Goal: Task Accomplishment & Management: Use online tool/utility

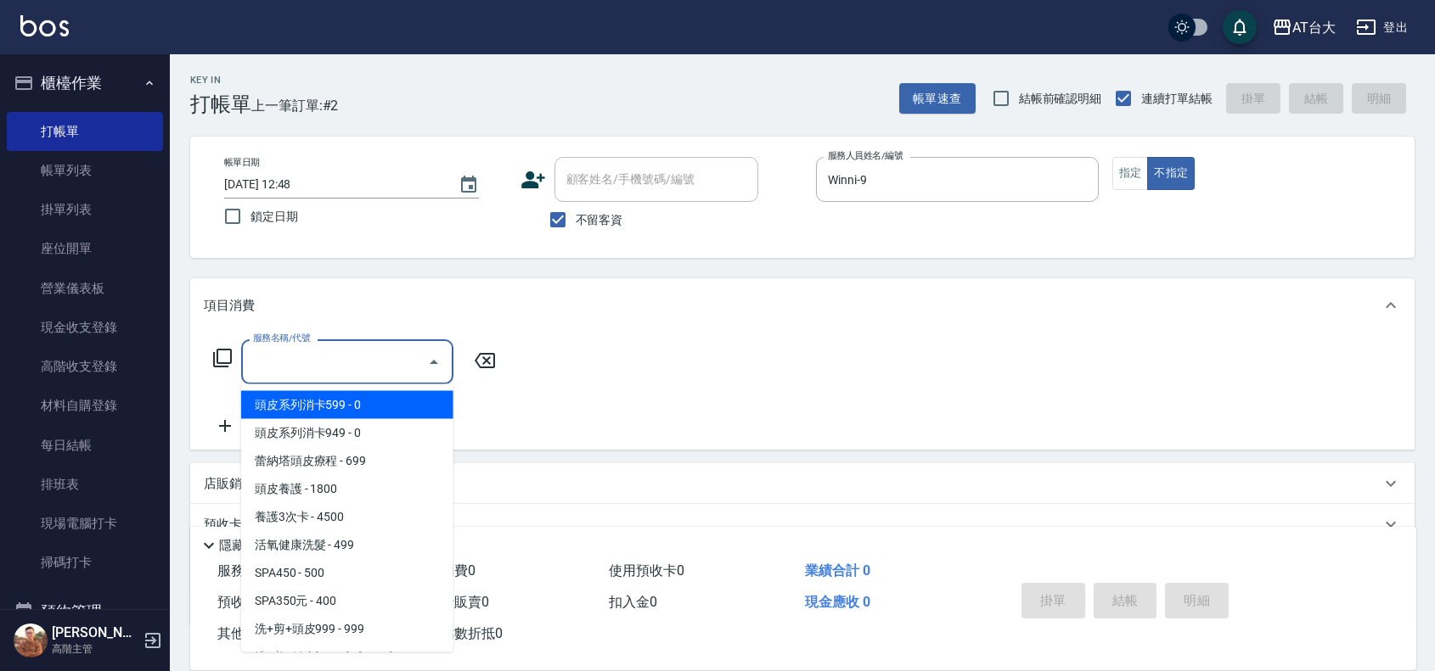
click at [379, 362] on input "服務名稱/代號" at bounding box center [334, 362] width 171 height 30
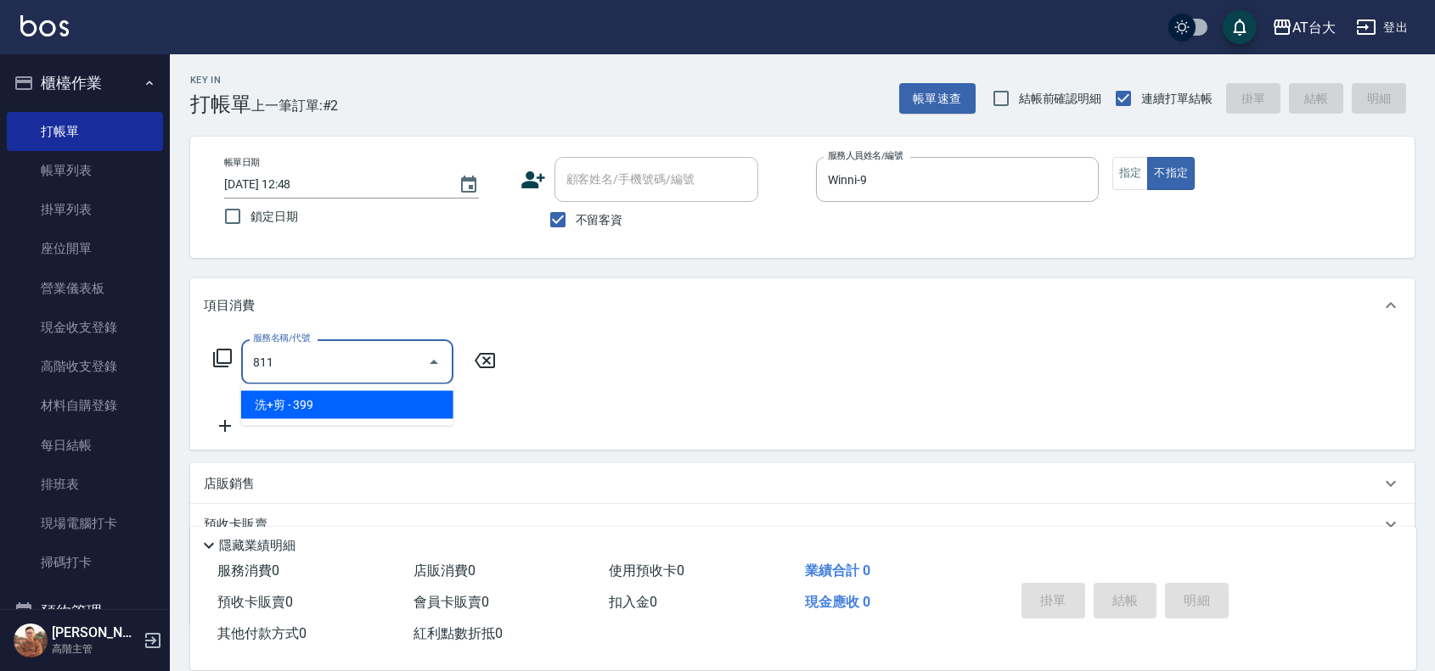
type input "洗+剪(811)"
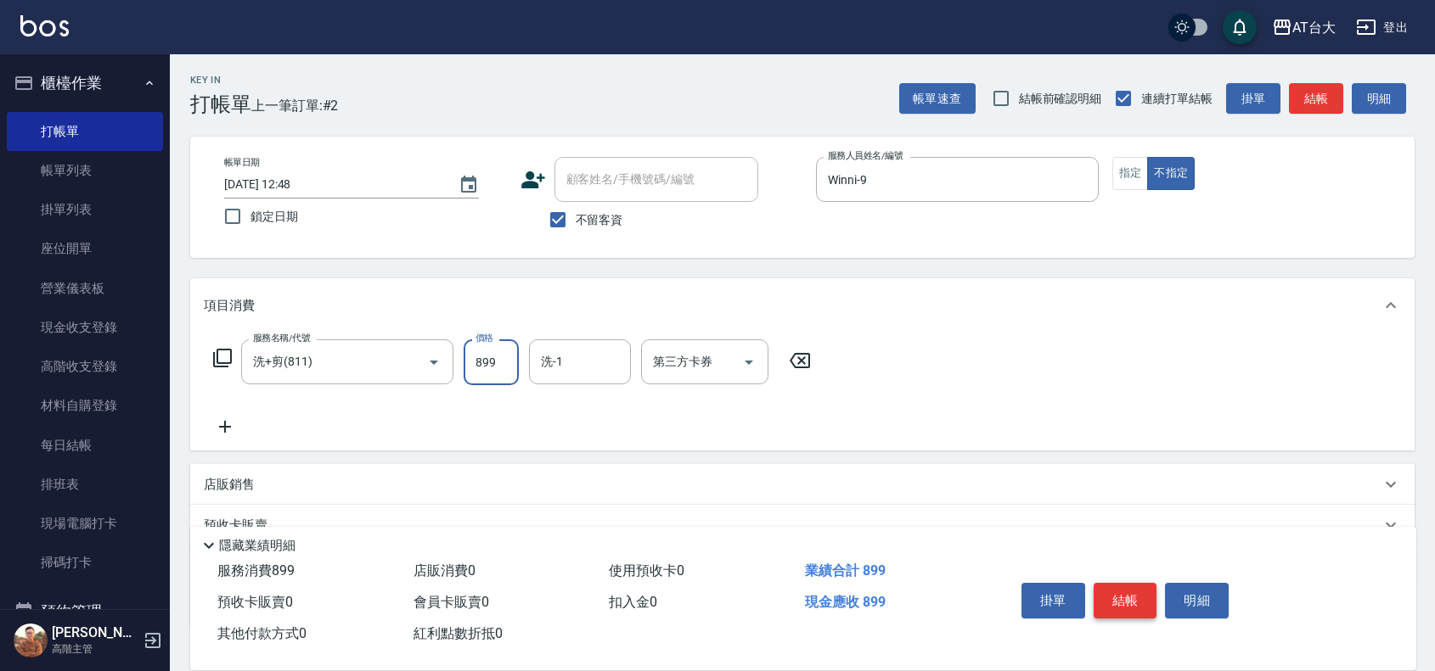
type input "899"
click at [1122, 594] on button "結帳" at bounding box center [1125, 601] width 64 height 36
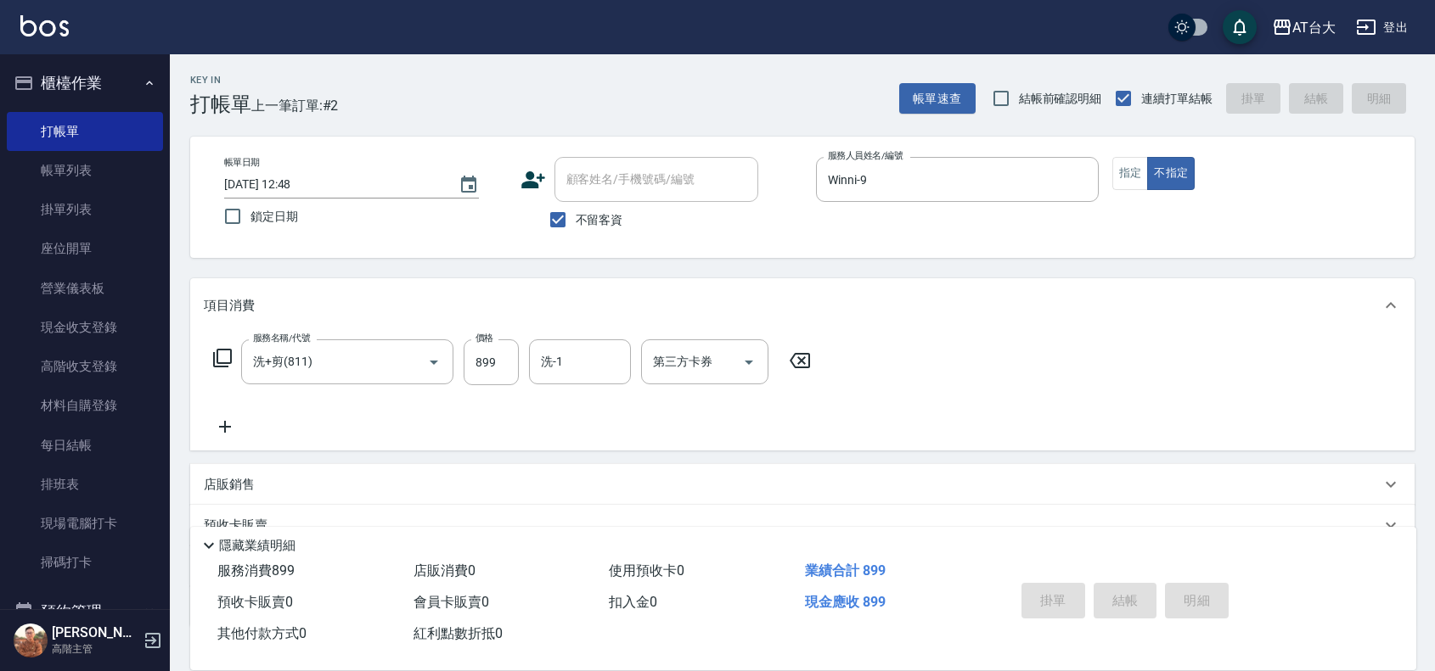
type input "[DATE] 13:27"
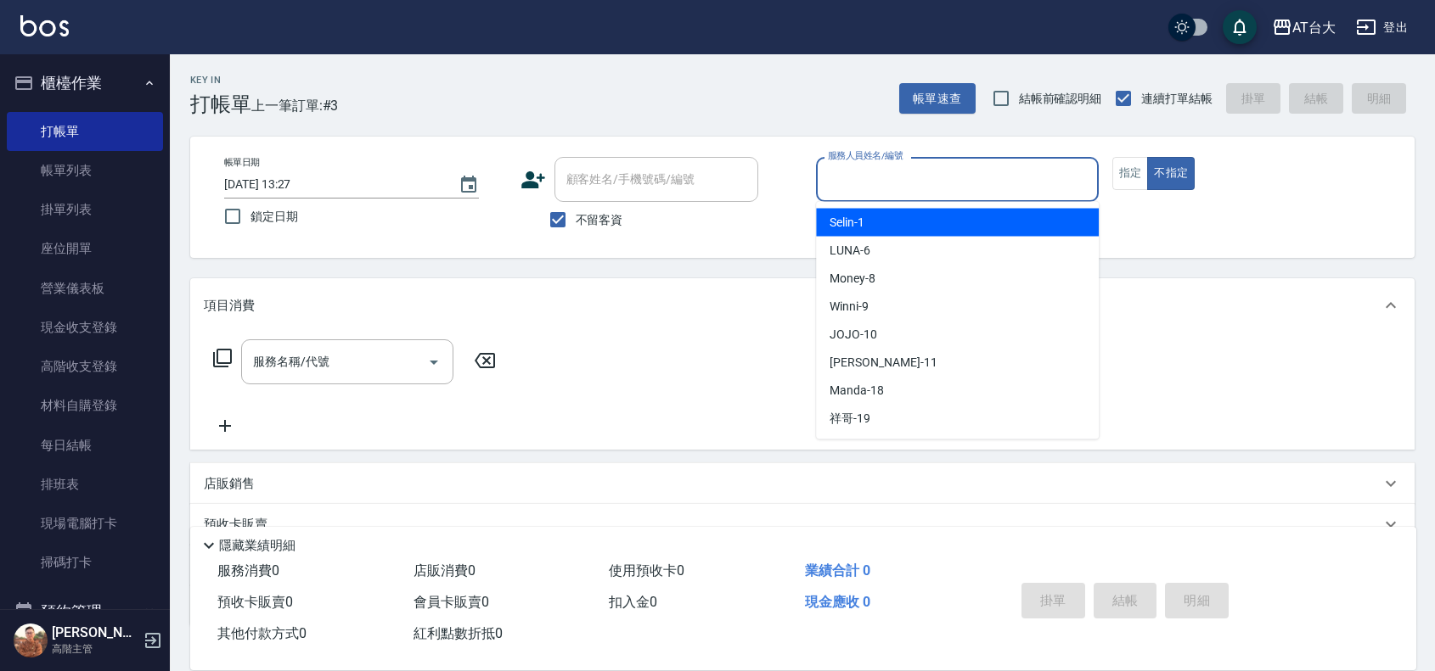
click at [924, 187] on input "服務人員姓名/編號" at bounding box center [956, 180] width 267 height 30
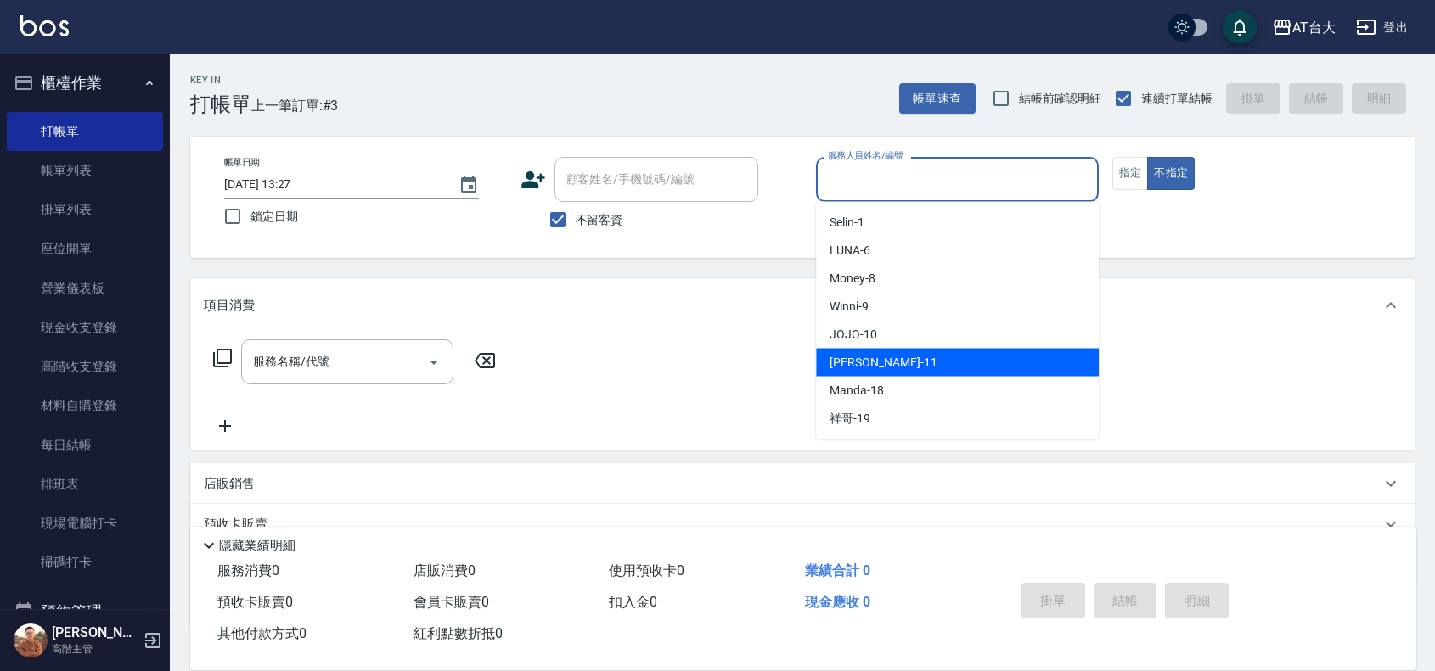
click at [945, 366] on div "[PERSON_NAME] -11" at bounding box center [957, 363] width 283 height 28
type input "[PERSON_NAME]-11"
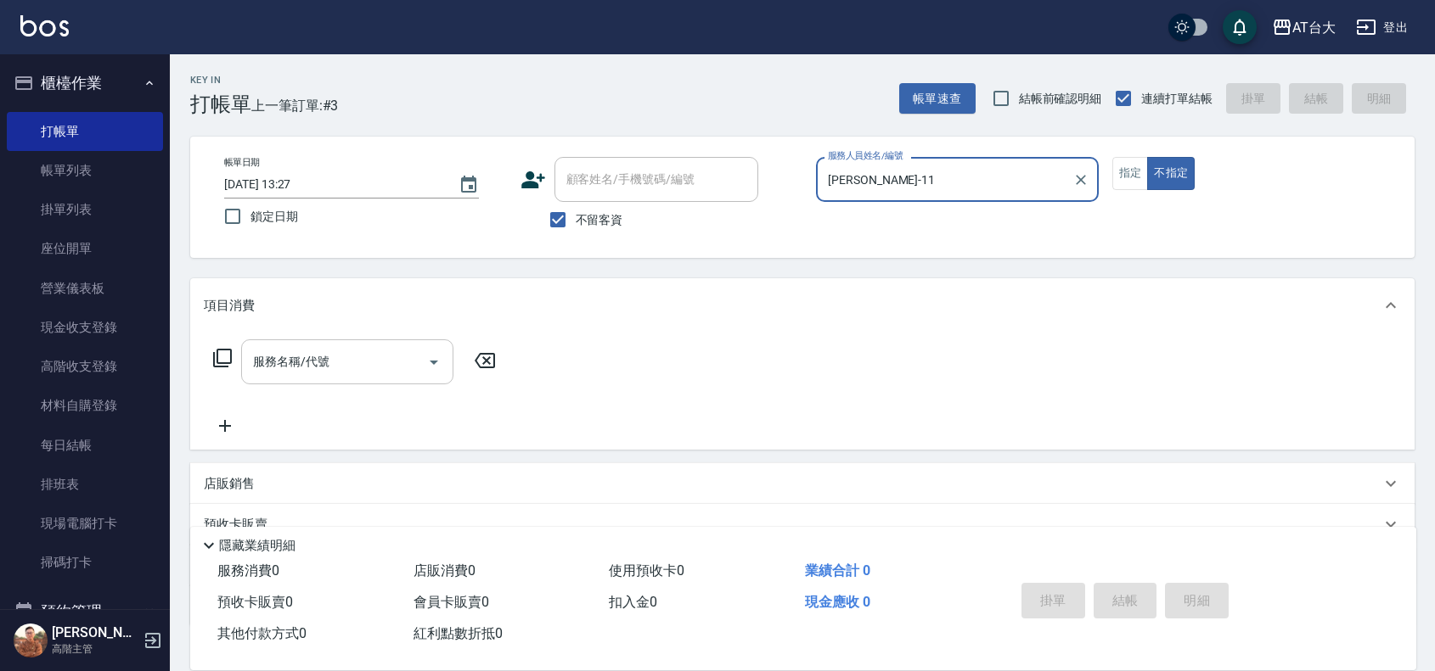
click at [401, 361] on input "服務名稱/代號" at bounding box center [334, 362] width 171 height 30
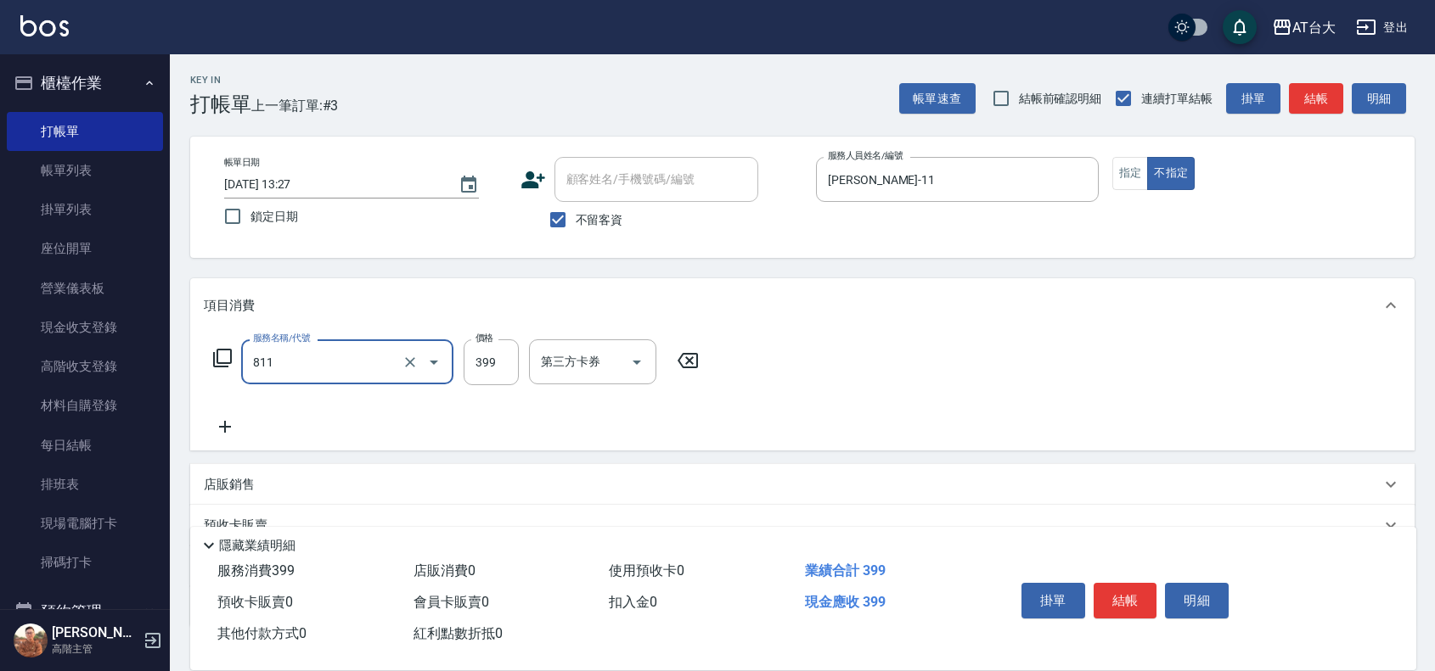
type input "洗+剪(811)"
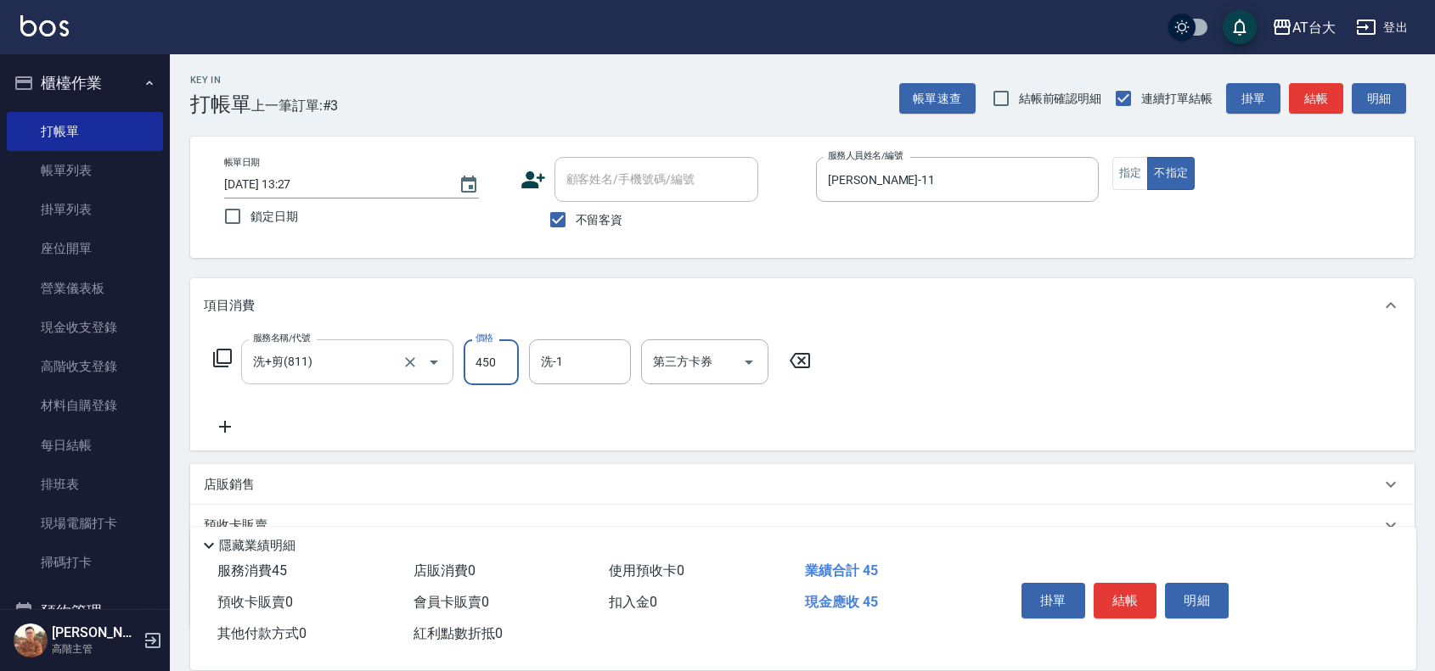
type input "450"
click at [1113, 590] on button "結帳" at bounding box center [1125, 601] width 64 height 36
type input "[DATE] 13:30"
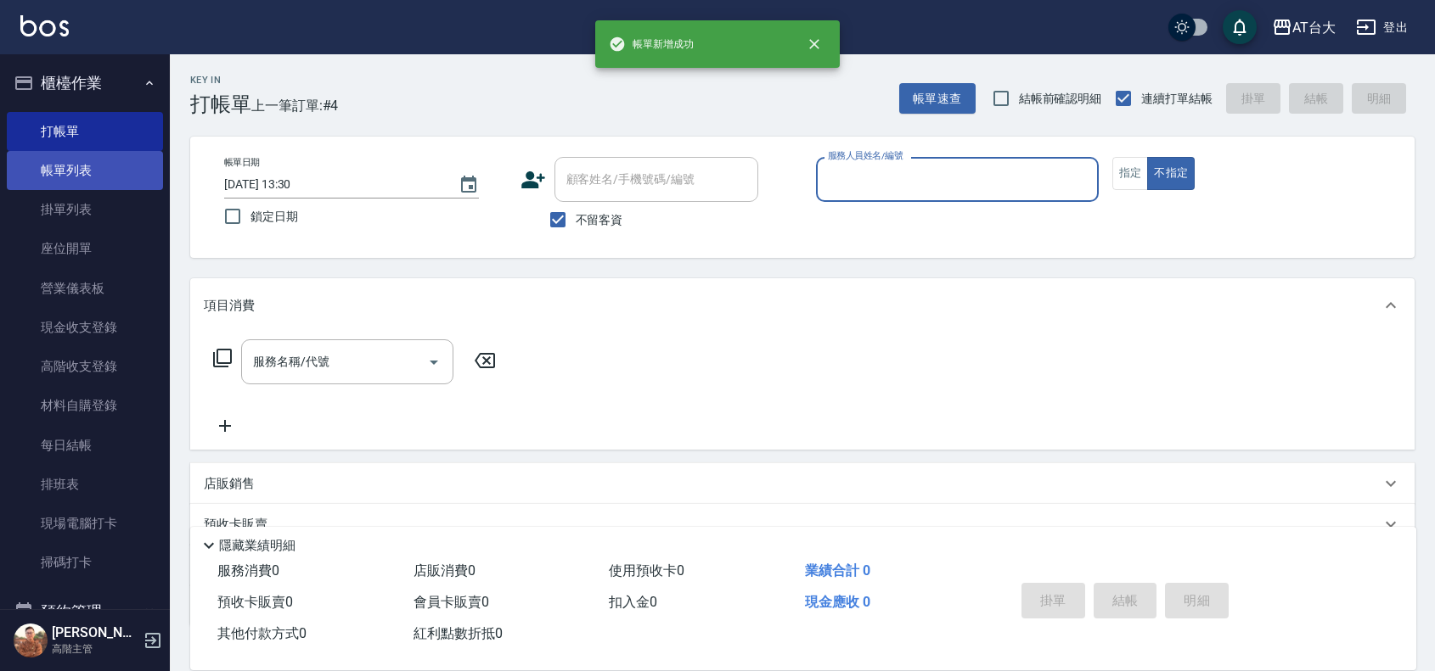
click at [90, 175] on link "帳單列表" at bounding box center [85, 170] width 156 height 39
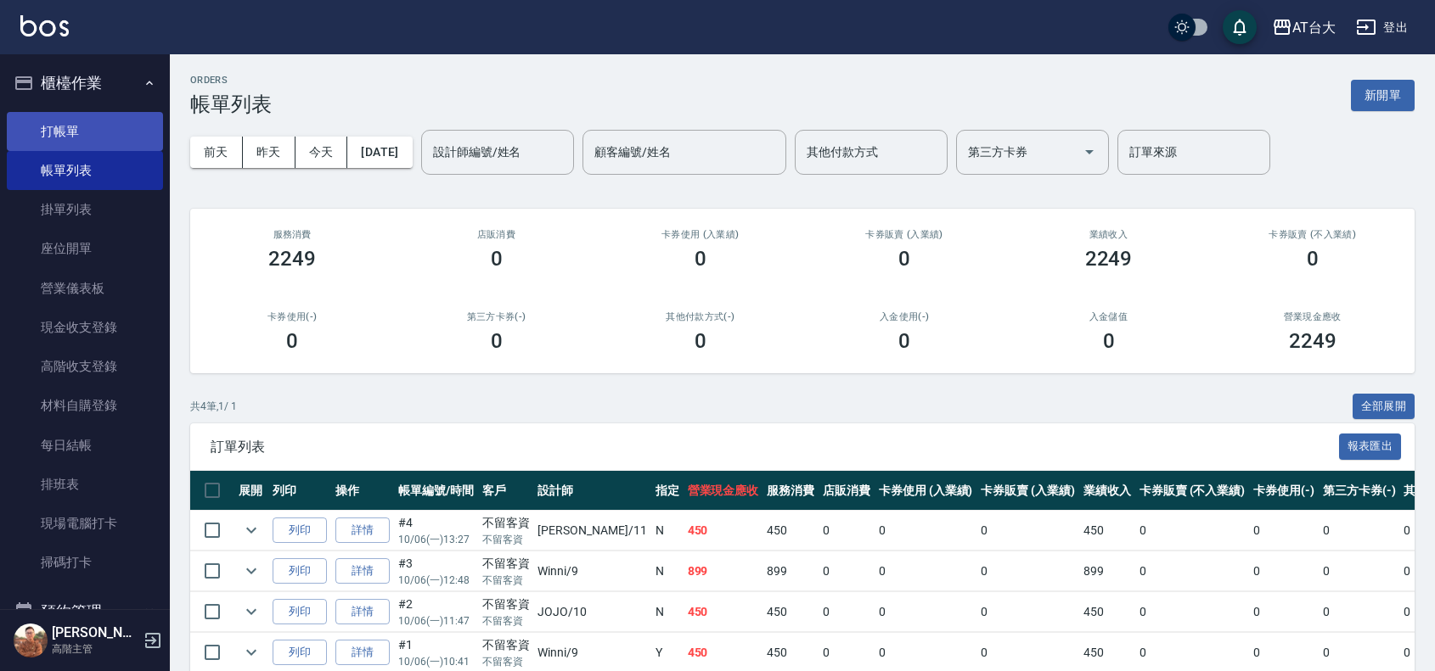
click at [87, 123] on link "打帳單" at bounding box center [85, 131] width 156 height 39
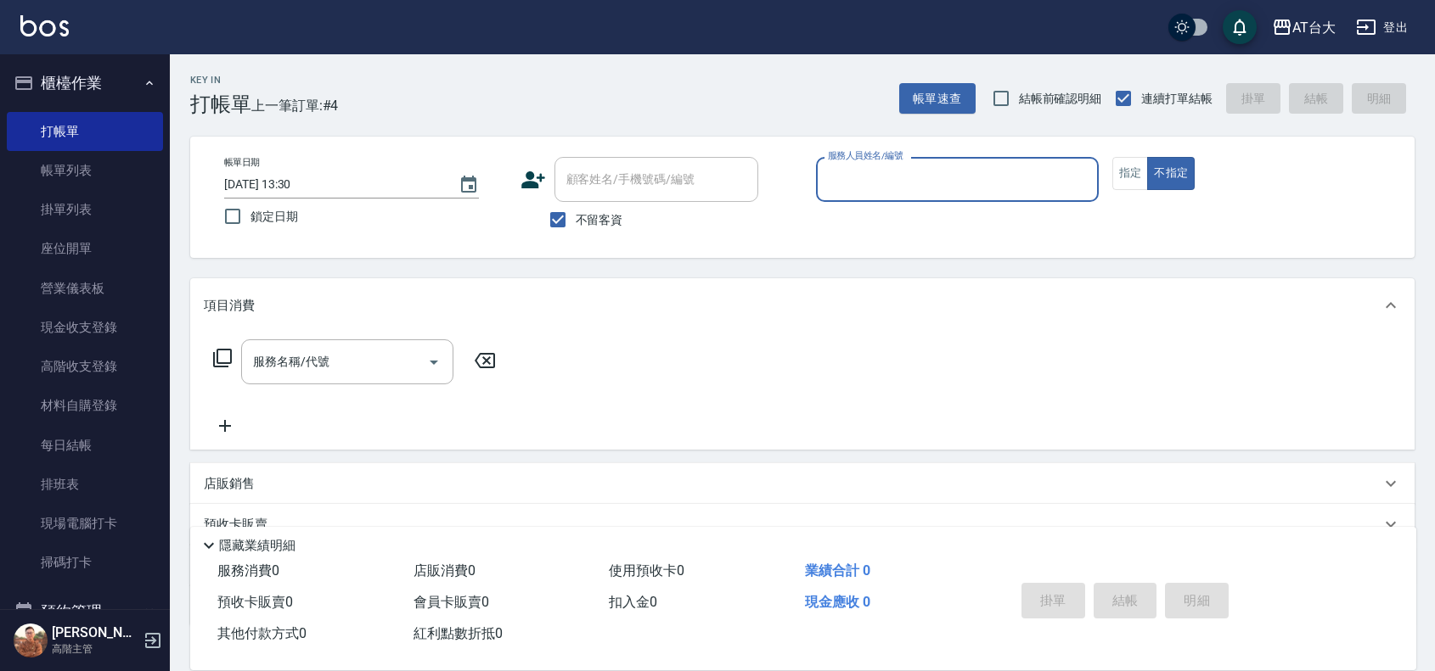
click at [964, 194] on input "服務人員姓名/編號" at bounding box center [956, 180] width 267 height 30
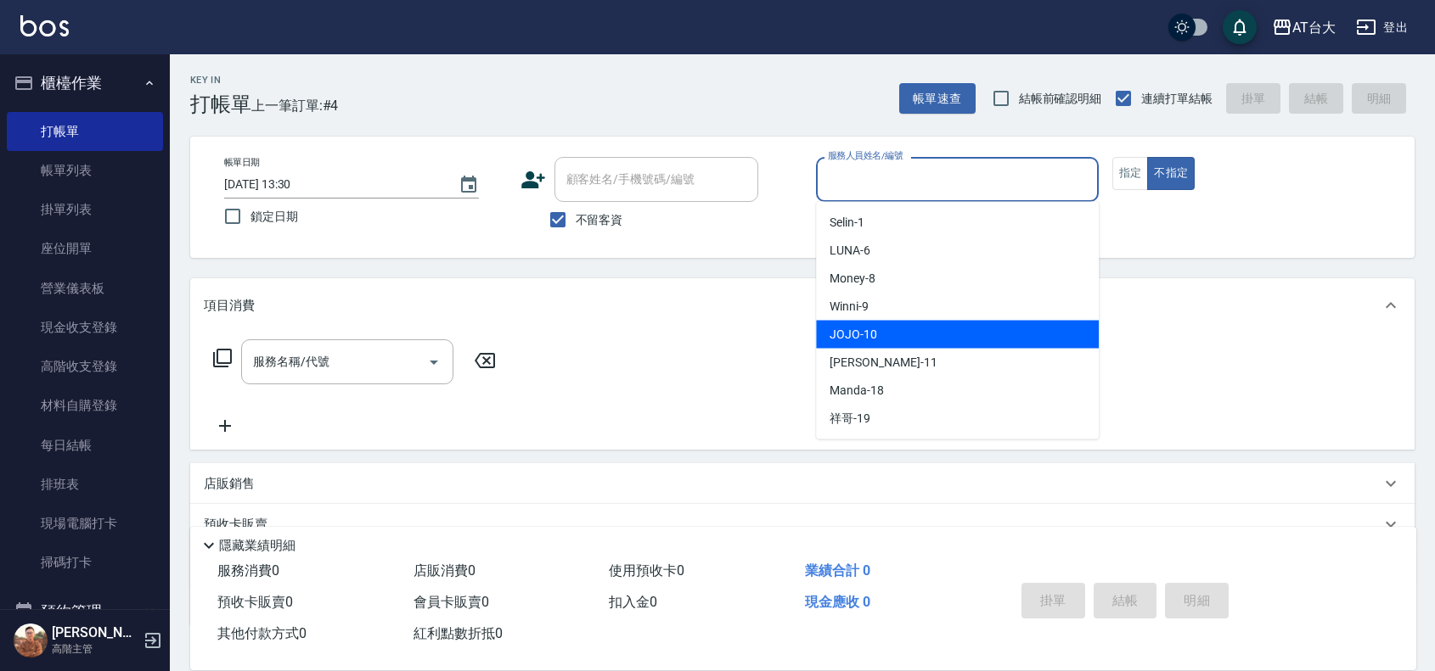
click at [894, 340] on div "JOJO -10" at bounding box center [957, 335] width 283 height 28
type input "JOJO-10"
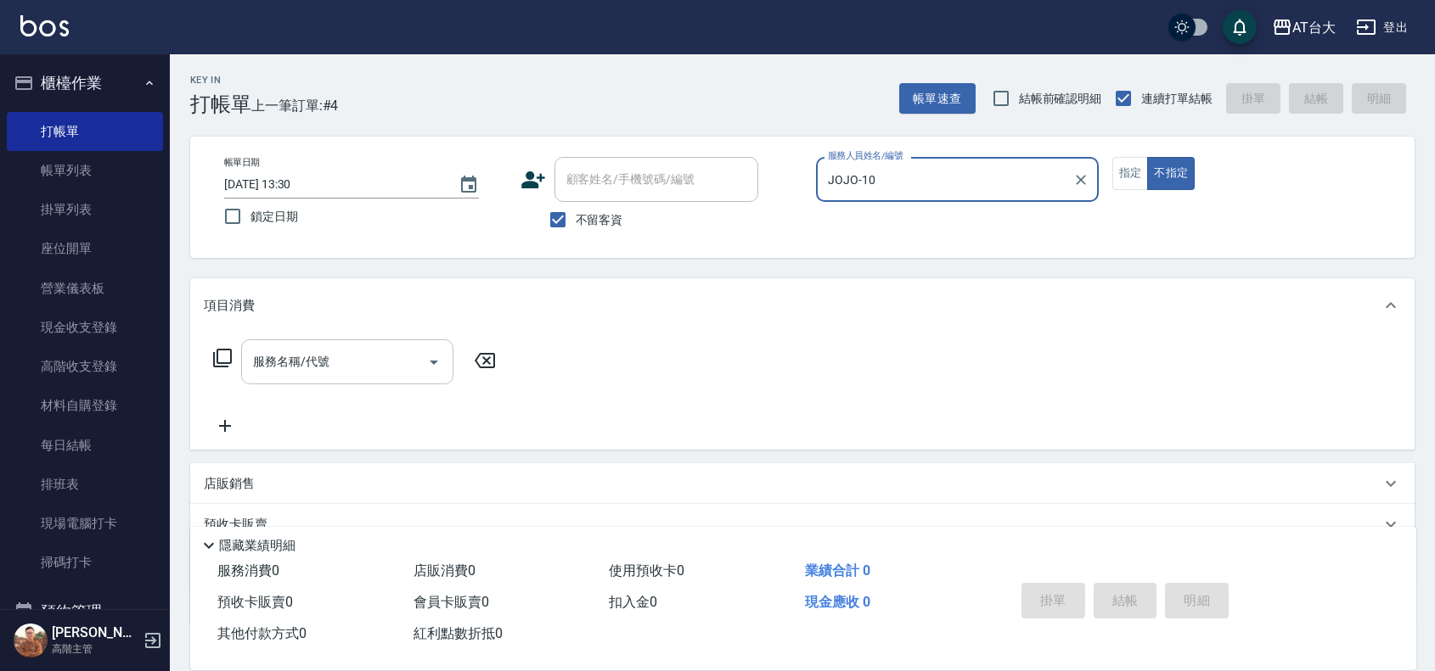
click at [396, 355] on input "服務名稱/代號" at bounding box center [334, 362] width 171 height 30
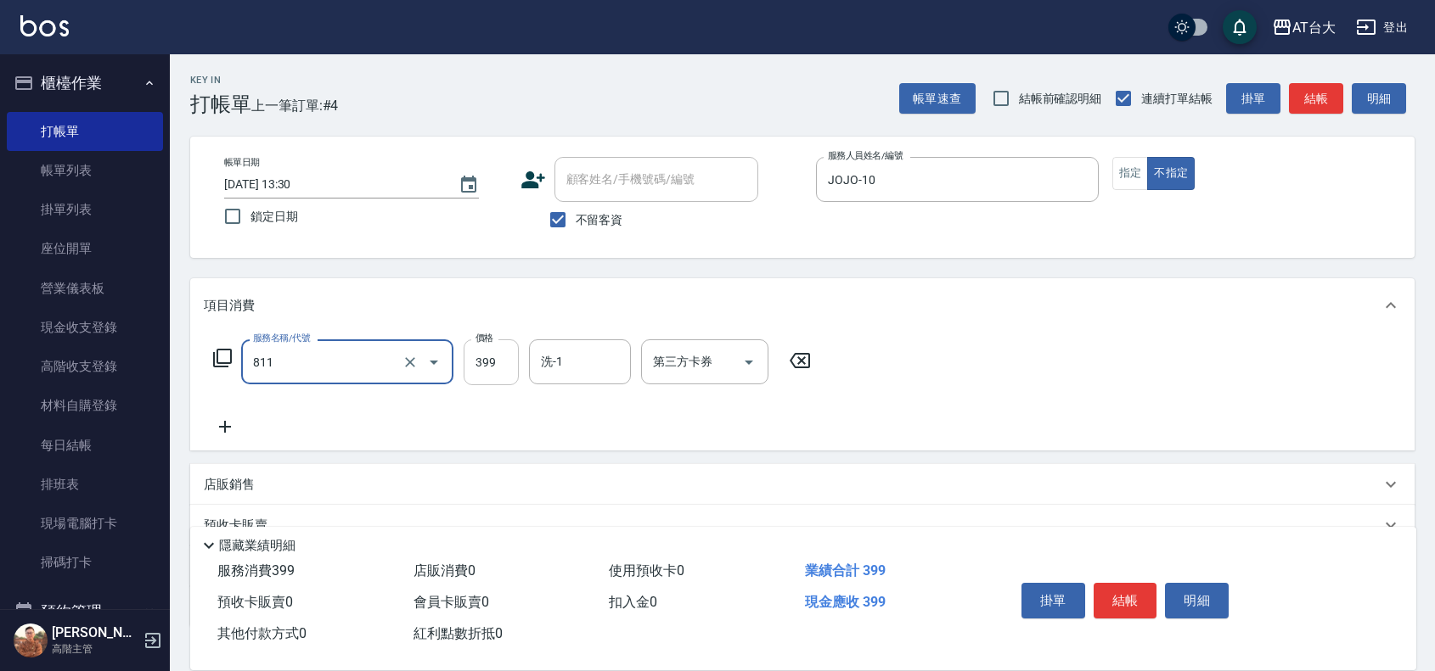
type input "洗+剪(811)"
drag, startPoint x: 492, startPoint y: 372, endPoint x: 499, endPoint y: 378, distance: 9.0
click at [495, 374] on input "399" at bounding box center [490, 363] width 55 height 46
type input "450"
click at [1130, 587] on button "結帳" at bounding box center [1125, 601] width 64 height 36
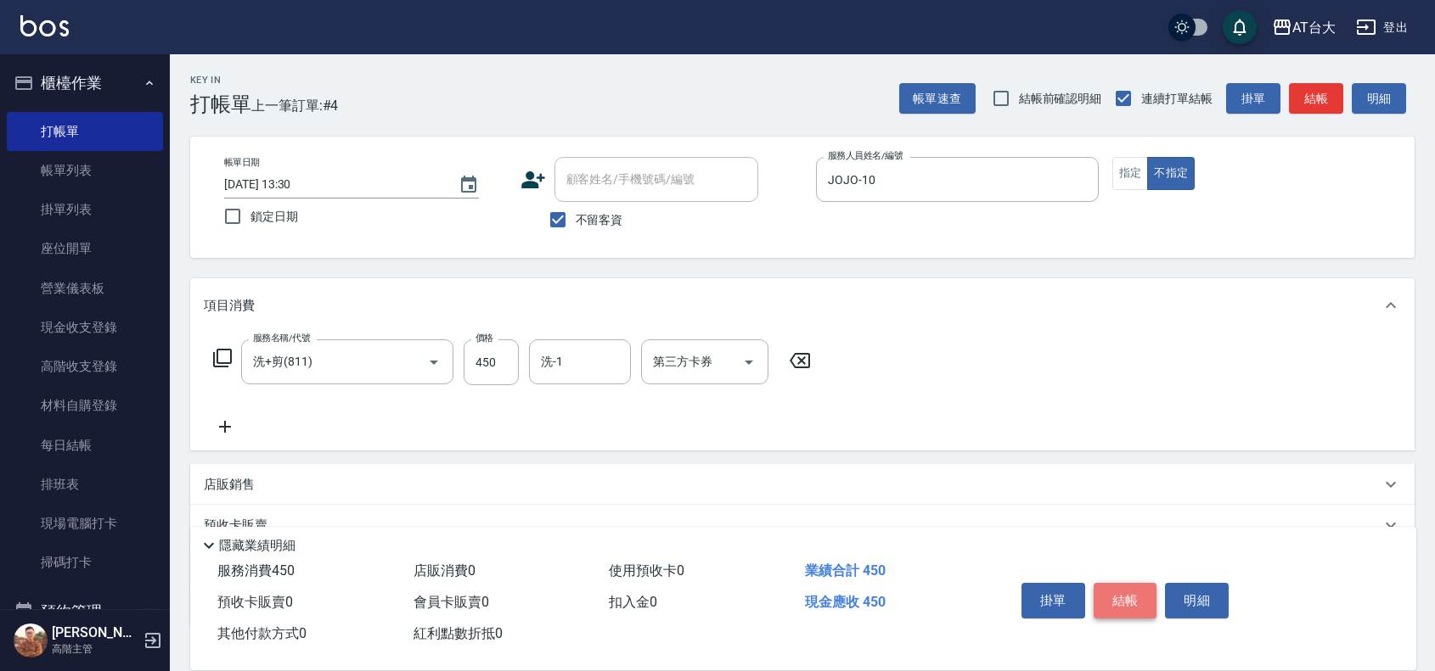
type input "[DATE] 13:33"
